Goal: Task Accomplishment & Management: Use online tool/utility

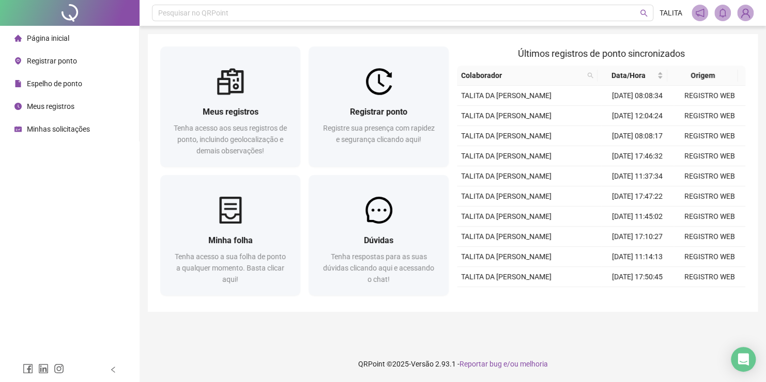
click at [51, 227] on div "Página inicial Registrar ponto Espelho de ponto Meus registros Minhas solicitaç…" at bounding box center [69, 179] width 139 height 358
drag, startPoint x: 307, startPoint y: 335, endPoint x: 353, endPoint y: 358, distance: 51.8
click at [311, 334] on main "Meus registros Tenha acesso aos seus registros de ponto, incluindo geolocalizaç…" at bounding box center [453, 186] width 610 height 304
click at [378, 335] on main "Meus registros Tenha acesso aos seus registros de ponto, incluindo geolocalizaç…" at bounding box center [453, 186] width 610 height 304
click at [92, 67] on li "Registrar ponto" at bounding box center [69, 61] width 135 height 21
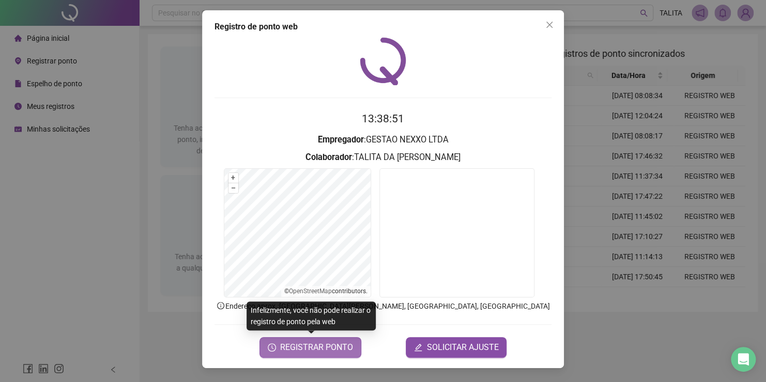
click at [330, 347] on span "REGISTRAR PONTO" at bounding box center [316, 348] width 73 height 12
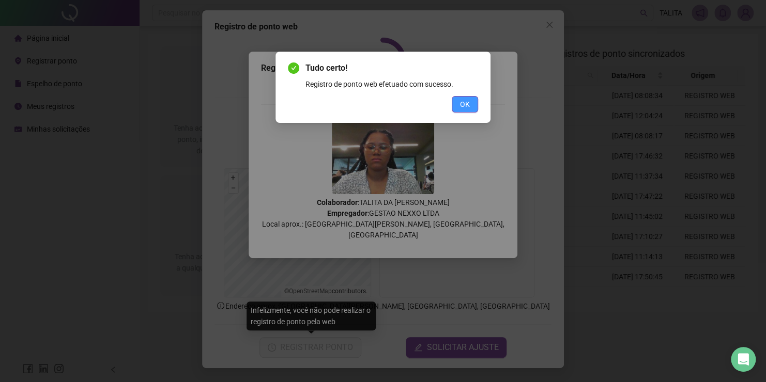
click at [460, 110] on button "OK" at bounding box center [465, 104] width 26 height 17
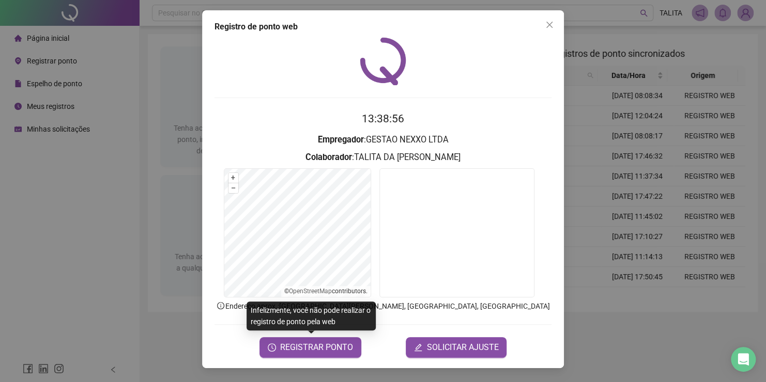
drag, startPoint x: 553, startPoint y: 29, endPoint x: 495, endPoint y: 70, distance: 71.2
click at [553, 29] on button "Close" at bounding box center [549, 25] width 17 height 17
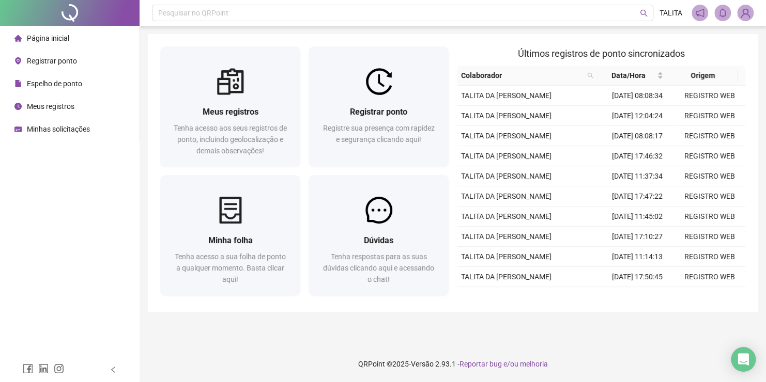
click at [37, 85] on span "Espelho de ponto" at bounding box center [54, 84] width 55 height 8
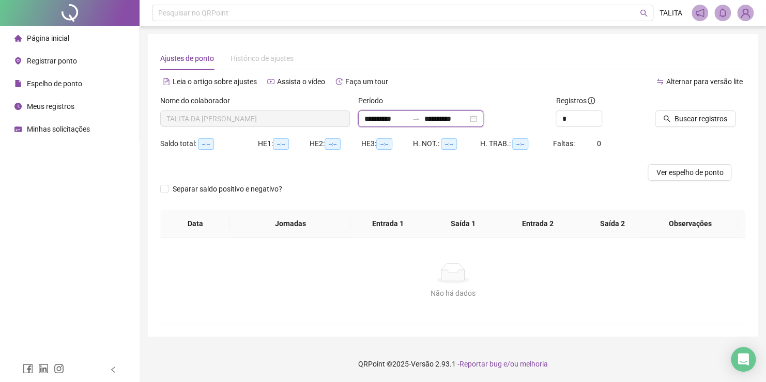
click at [458, 122] on input "**********" at bounding box center [445, 118] width 43 height 11
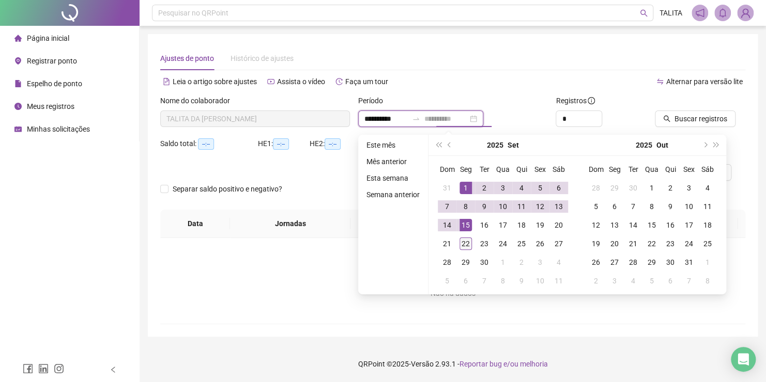
type input "**********"
click at [466, 241] on div "22" at bounding box center [465, 244] width 12 height 12
type input "**********"
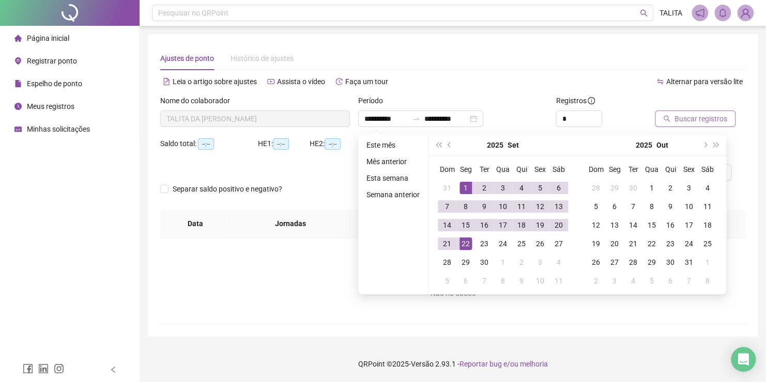
click at [681, 116] on span "Buscar registros" at bounding box center [700, 118] width 53 height 11
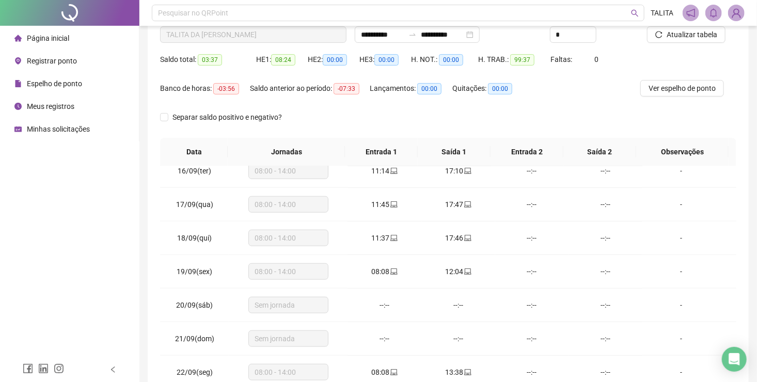
scroll to position [145, 0]
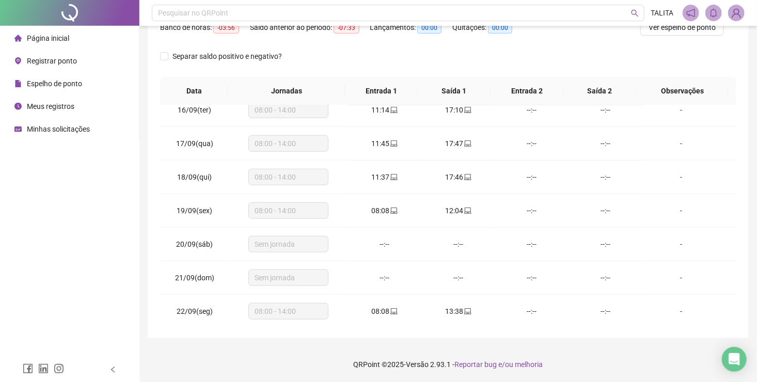
click at [385, 56] on div "Separar saldo positivo e negativo?" at bounding box center [448, 62] width 577 height 29
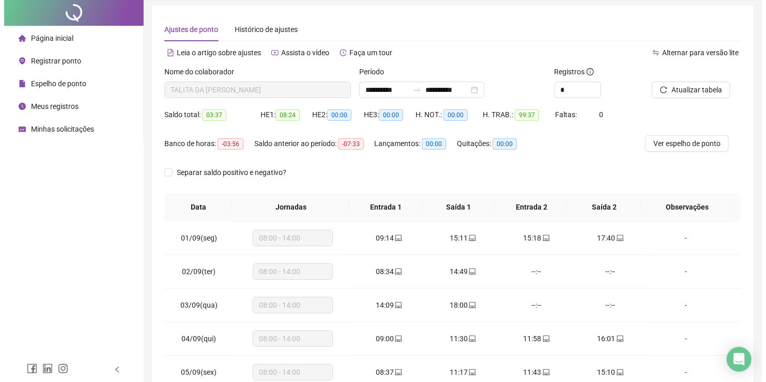
scroll to position [0, 0]
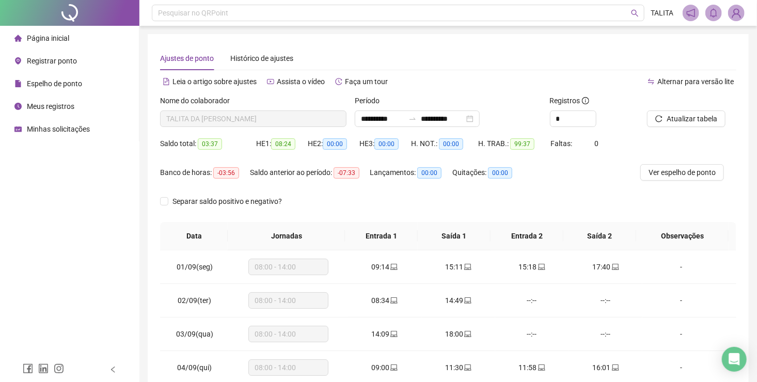
click at [42, 58] on span "Registrar ponto" at bounding box center [52, 61] width 50 height 8
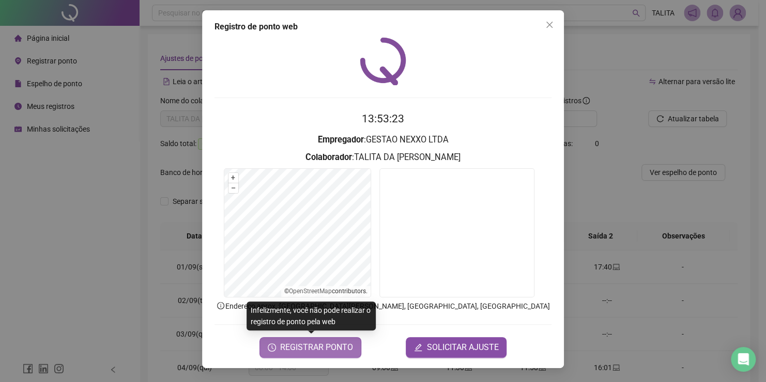
click at [340, 355] on button "REGISTRAR PONTO" at bounding box center [310, 347] width 102 height 21
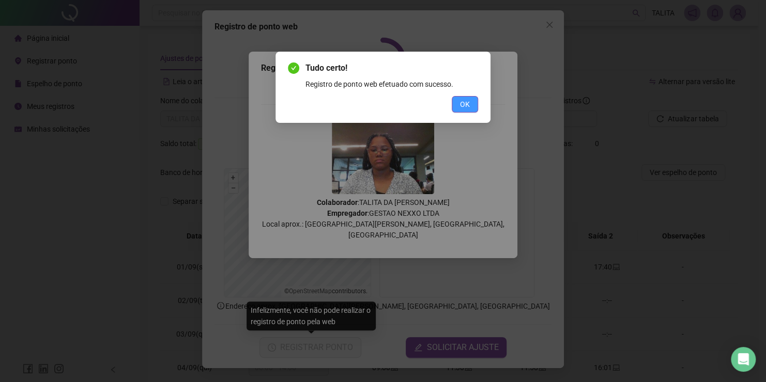
click at [466, 102] on span "OK" at bounding box center [465, 104] width 10 height 11
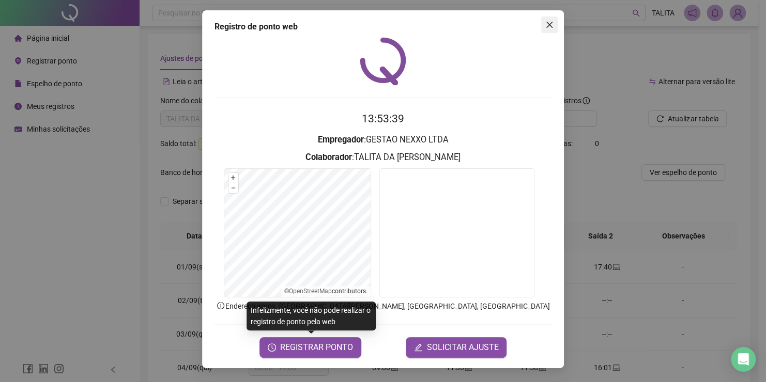
click at [552, 31] on button "Close" at bounding box center [549, 25] width 17 height 17
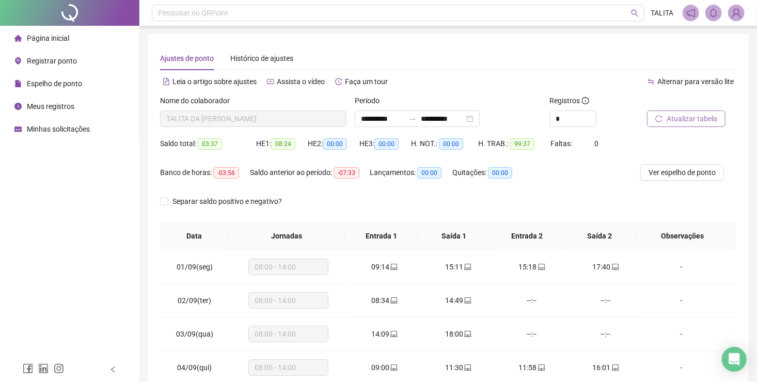
click at [666, 123] on button "Atualizar tabela" at bounding box center [686, 119] width 79 height 17
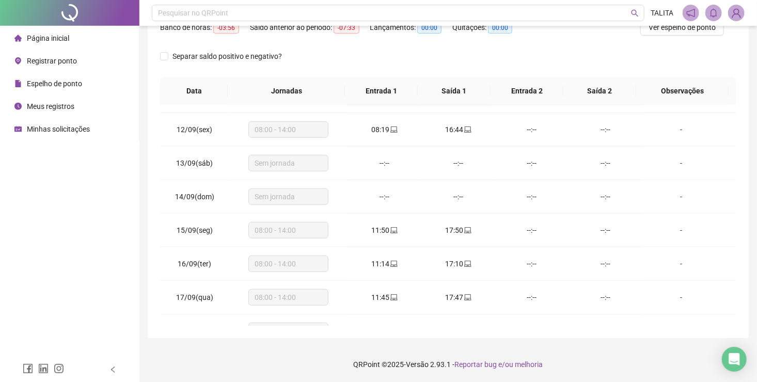
scroll to position [516, 0]
